Goal: Transaction & Acquisition: Purchase product/service

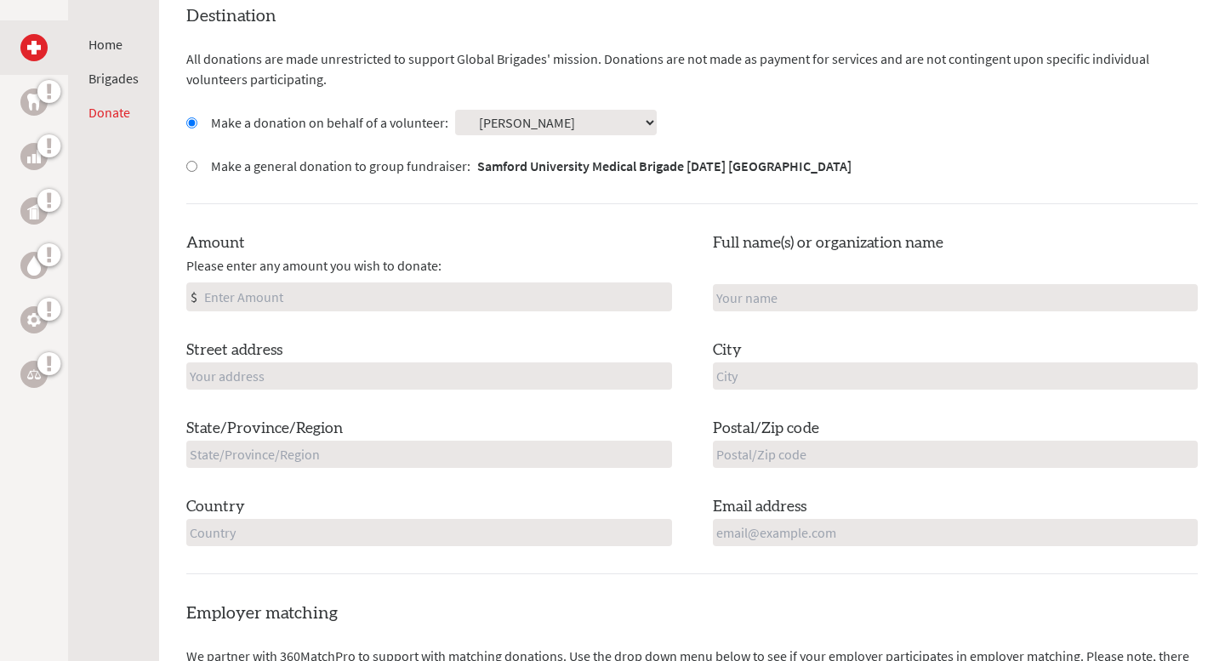
scroll to position [489, 0]
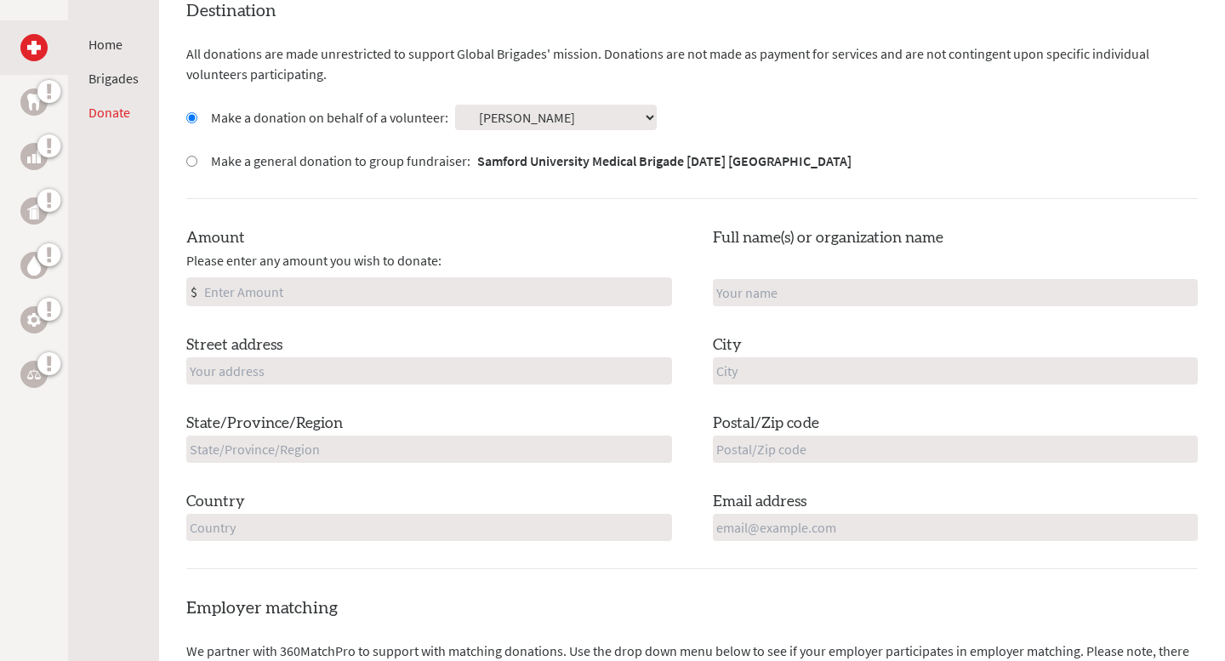
click at [428, 291] on input "Amount" at bounding box center [436, 291] width 470 height 27
type input "250"
click at [385, 351] on div "Street address" at bounding box center [429, 359] width 486 height 51
click at [372, 367] on input "text" at bounding box center [429, 370] width 486 height 27
type input "[STREET_ADDRESS]"
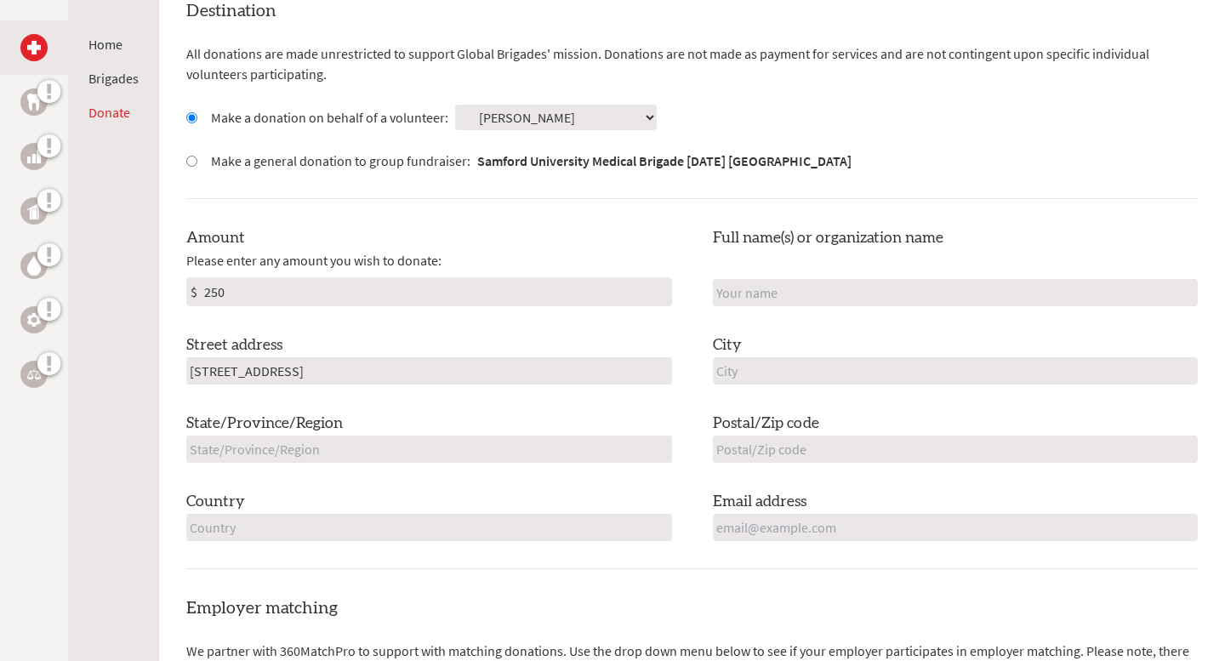
type input "[PERSON_NAME] [PERSON_NAME]"
type input "Ooltewah"
type input "[US_STATE]"
type input "37363"
type input "[GEOGRAPHIC_DATA]"
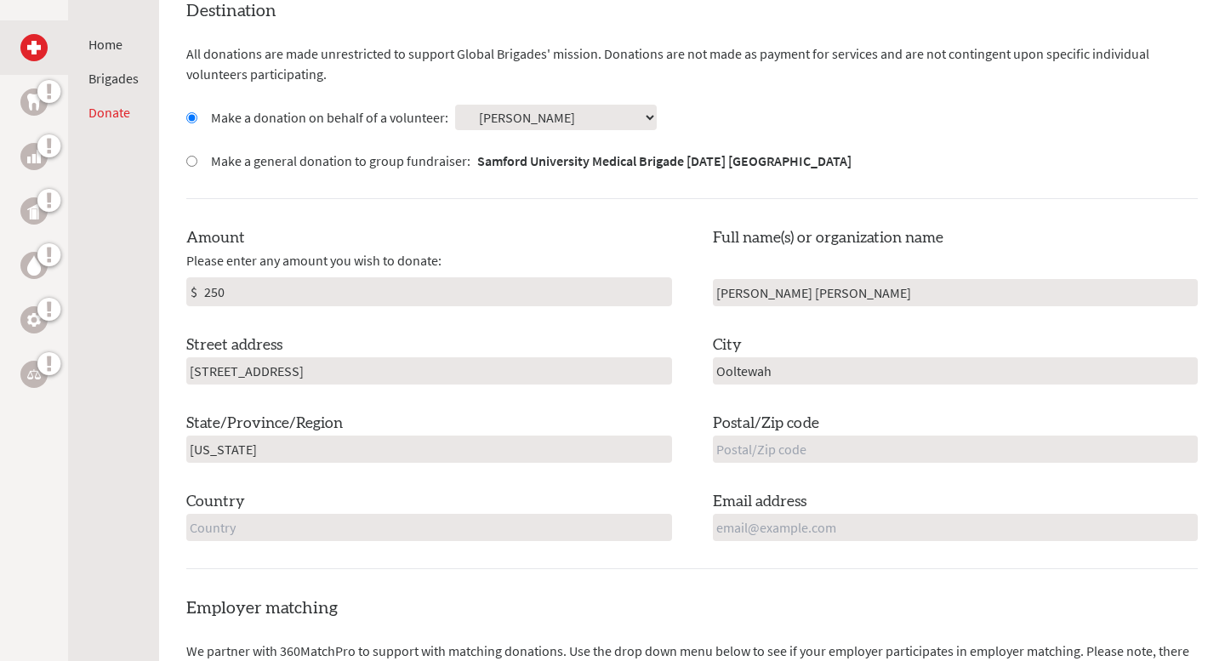
type input "[EMAIL_ADDRESS][DOMAIN_NAME]"
click at [780, 284] on input "[PERSON_NAME] [PERSON_NAME]" at bounding box center [956, 292] width 486 height 27
drag, startPoint x: 841, startPoint y: 295, endPoint x: 662, endPoint y: 294, distance: 179.5
click at [662, 294] on div "Amount Please enter any amount you wish to donate: $ 250 Full name(s) or organi…" at bounding box center [692, 383] width 1012 height 315
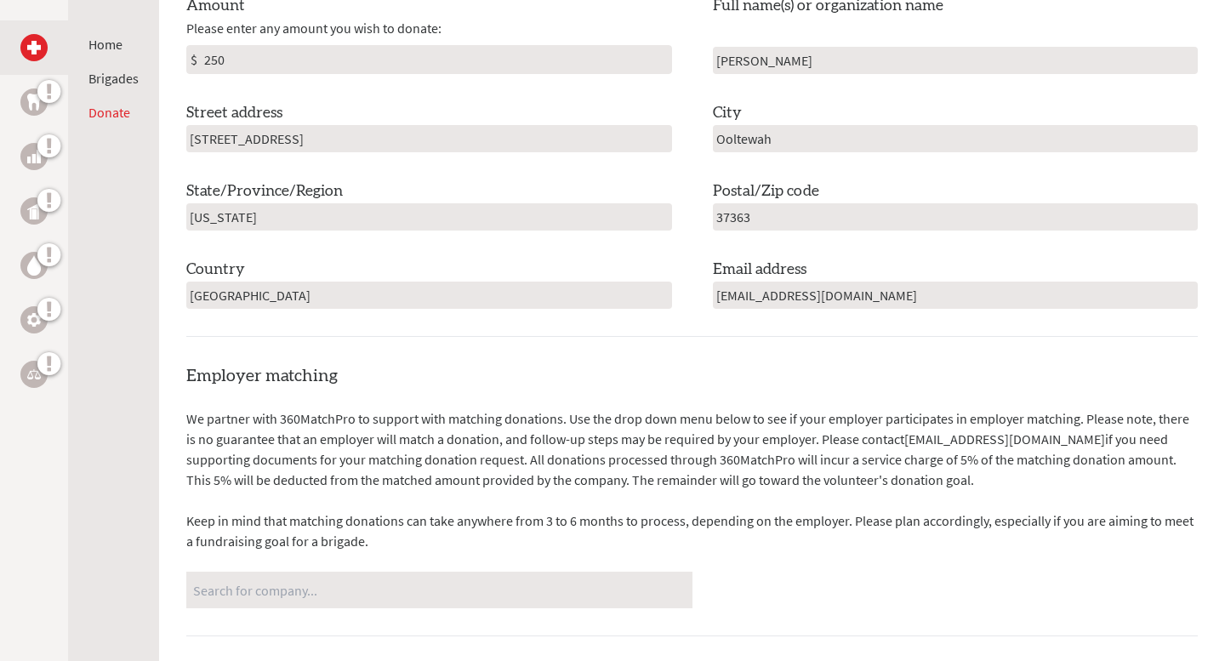
scroll to position [788, 0]
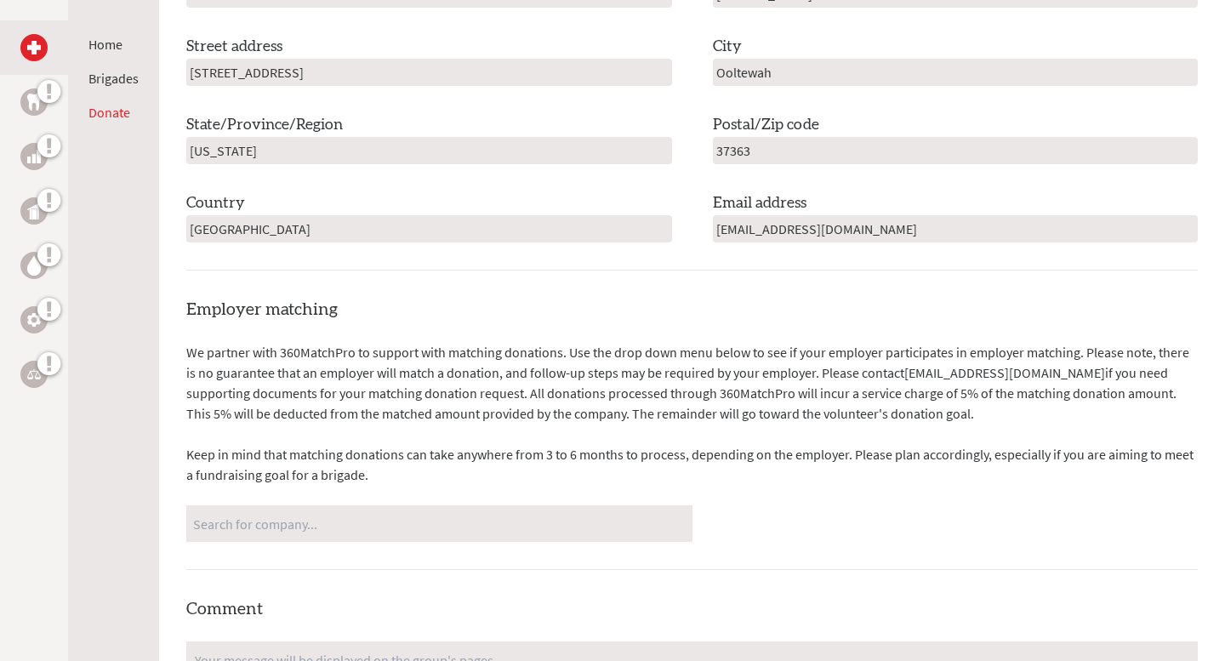
type input "[PERSON_NAME]"
click at [457, 506] on div "No matches found" at bounding box center [439, 523] width 506 height 37
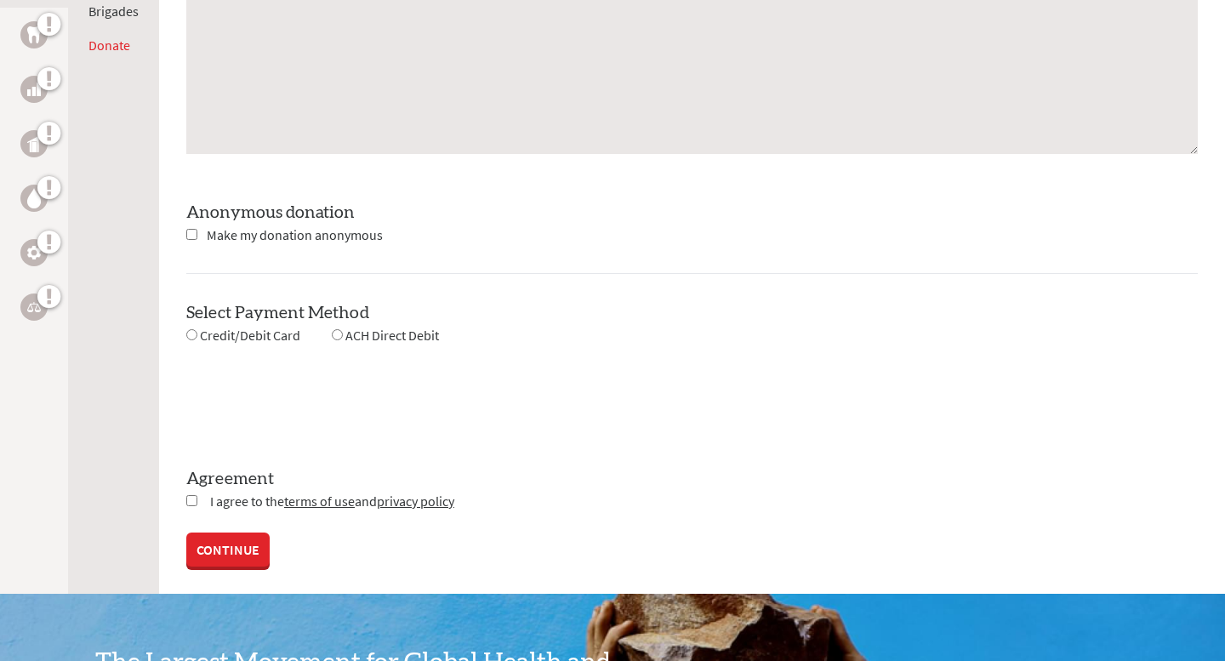
scroll to position [1482, 0]
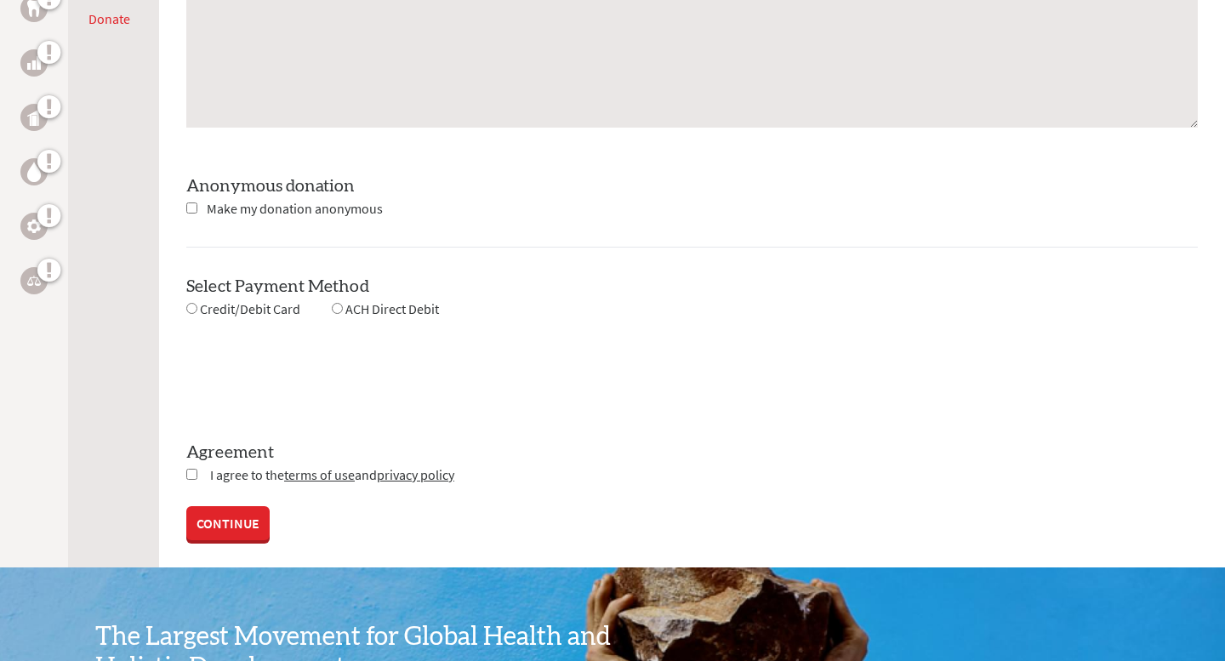
click at [217, 317] on div "Credit/Debit Card" at bounding box center [243, 309] width 114 height 21
click at [214, 309] on span "Credit/Debit Card" at bounding box center [250, 308] width 100 height 17
click at [189, 311] on input "radio" at bounding box center [191, 308] width 11 height 11
radio input "true"
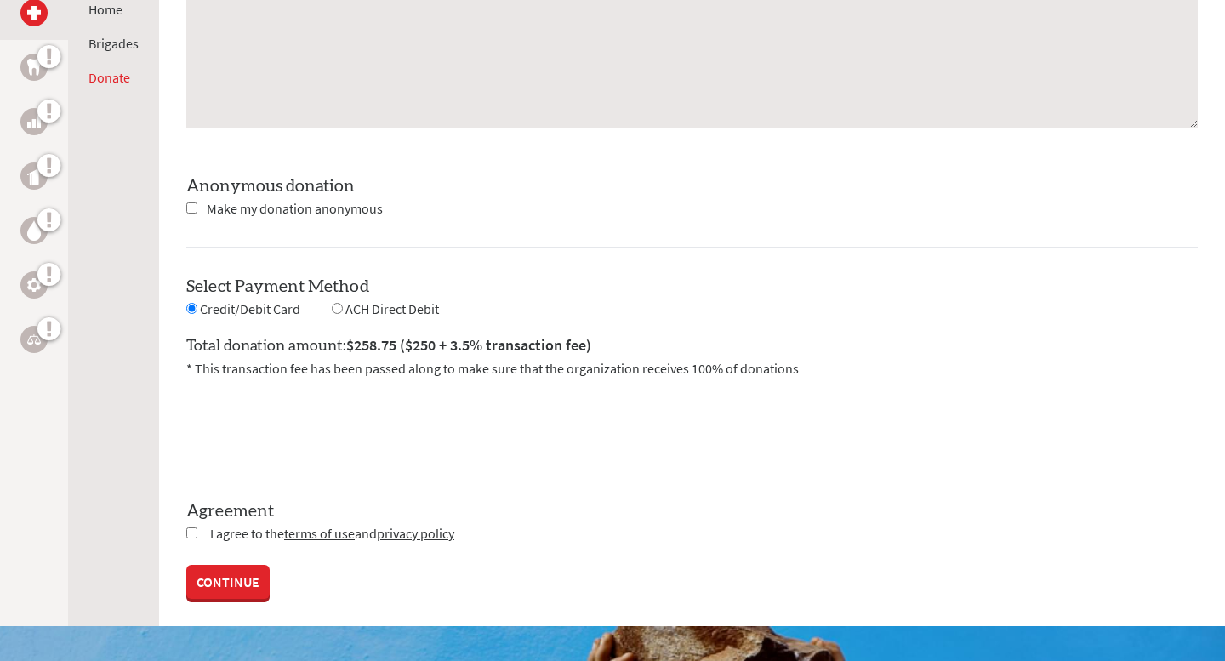
click at [192, 533] on input "checkbox" at bounding box center [191, 533] width 11 height 11
checkbox input "true"
click at [233, 595] on link "CONTINUE" at bounding box center [227, 584] width 83 height 34
